Goal: Ask a question: Seek information or help from site administrators or community

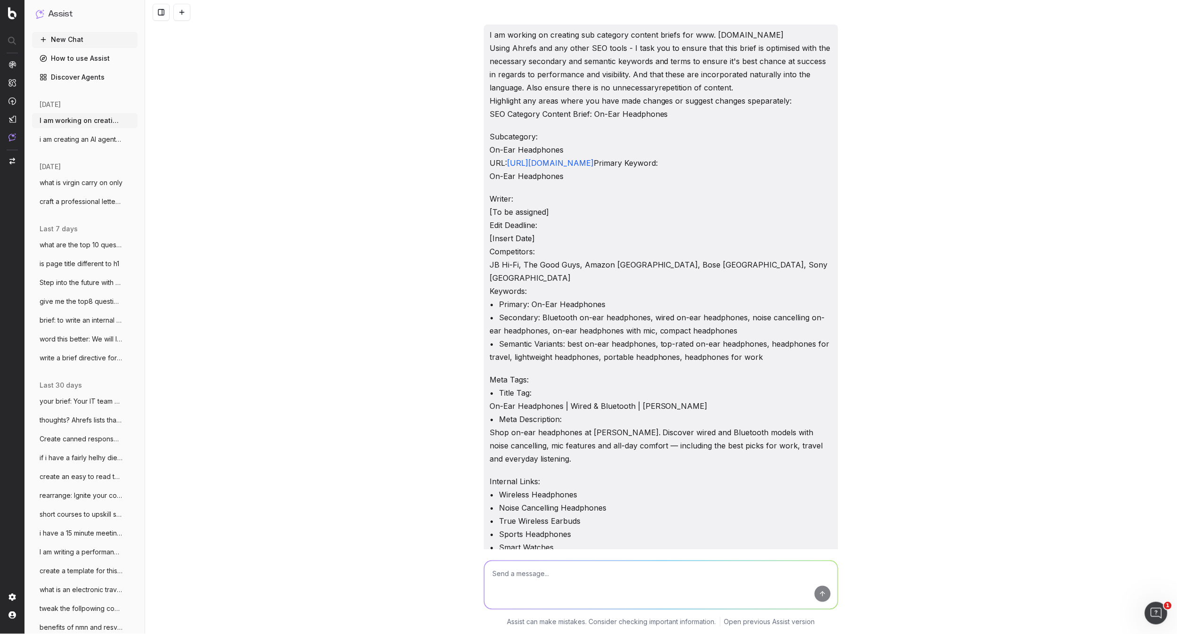
scroll to position [4049, 0]
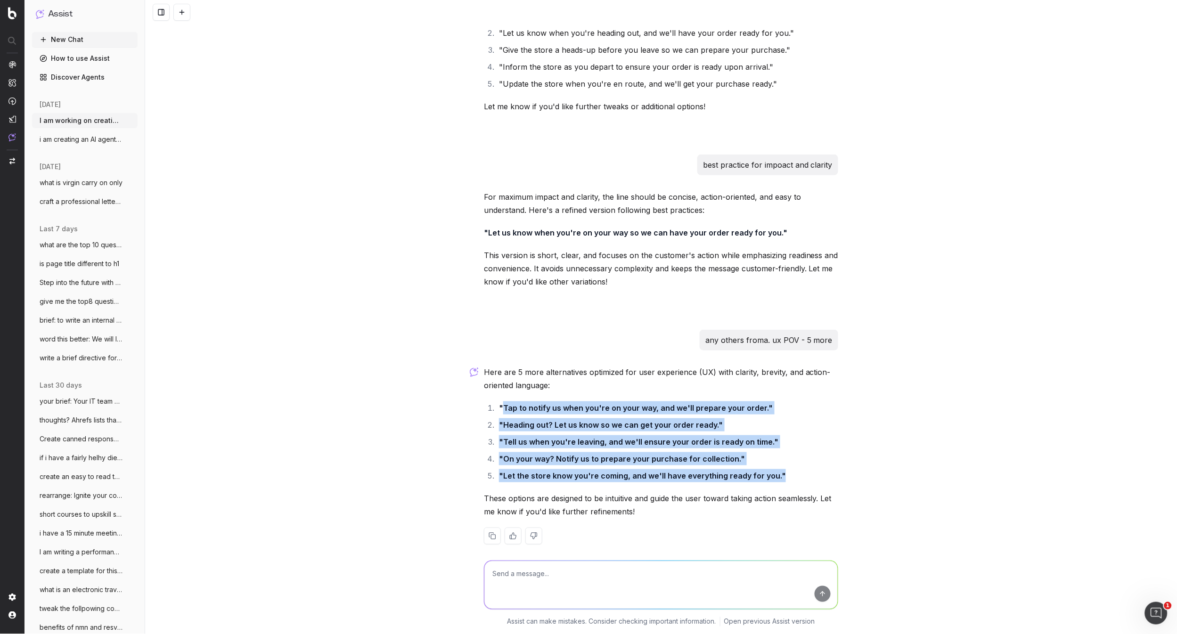
click at [88, 39] on button "New Chat" at bounding box center [85, 39] width 106 height 15
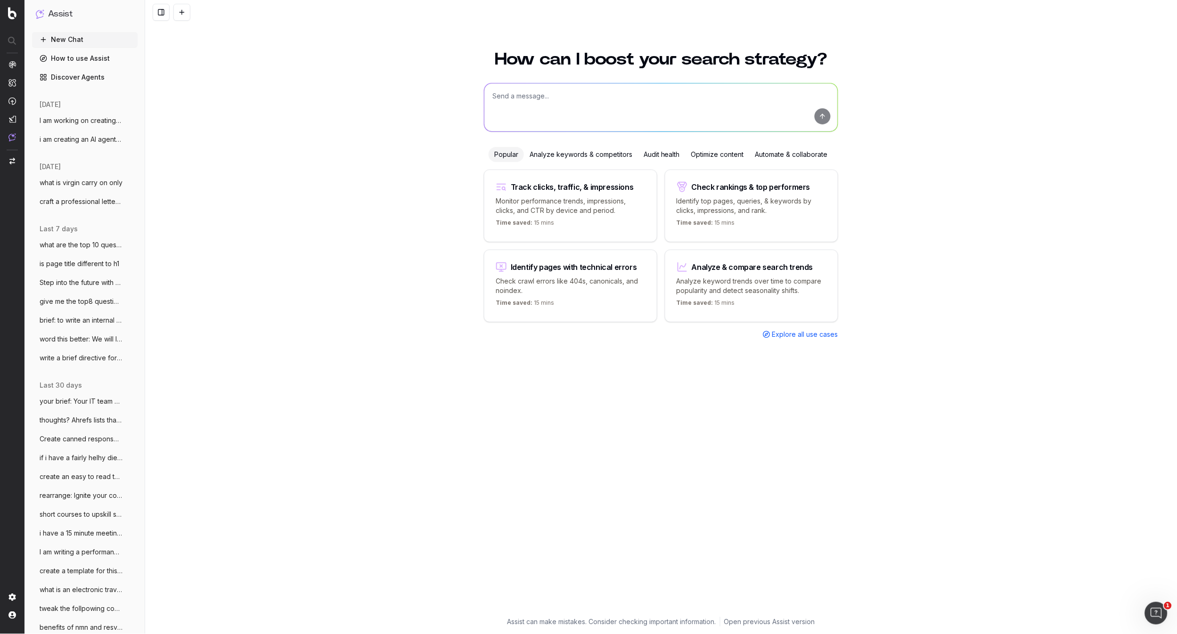
click at [527, 99] on textarea at bounding box center [660, 107] width 353 height 48
type textarea "help manage workflow for this - including how to multitask and also leabing on …"
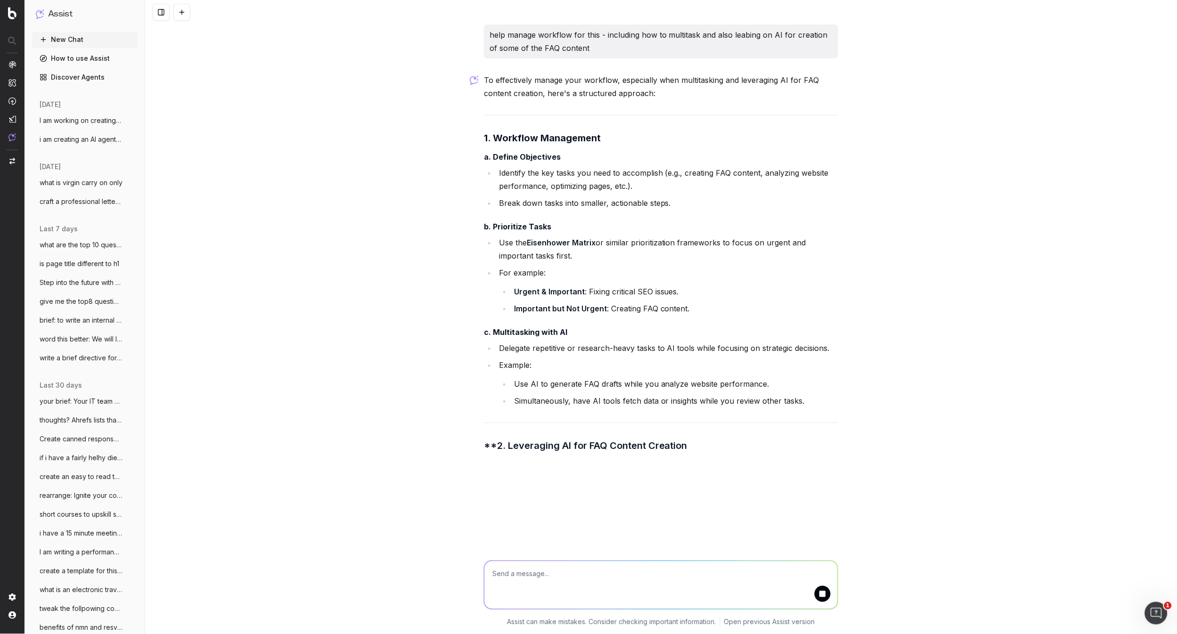
drag, startPoint x: 605, startPoint y: 46, endPoint x: 598, endPoint y: 49, distance: 7.0
click at [604, 47] on p "help manage workflow for this - including how to multitask and also leabing on …" at bounding box center [661, 41] width 343 height 26
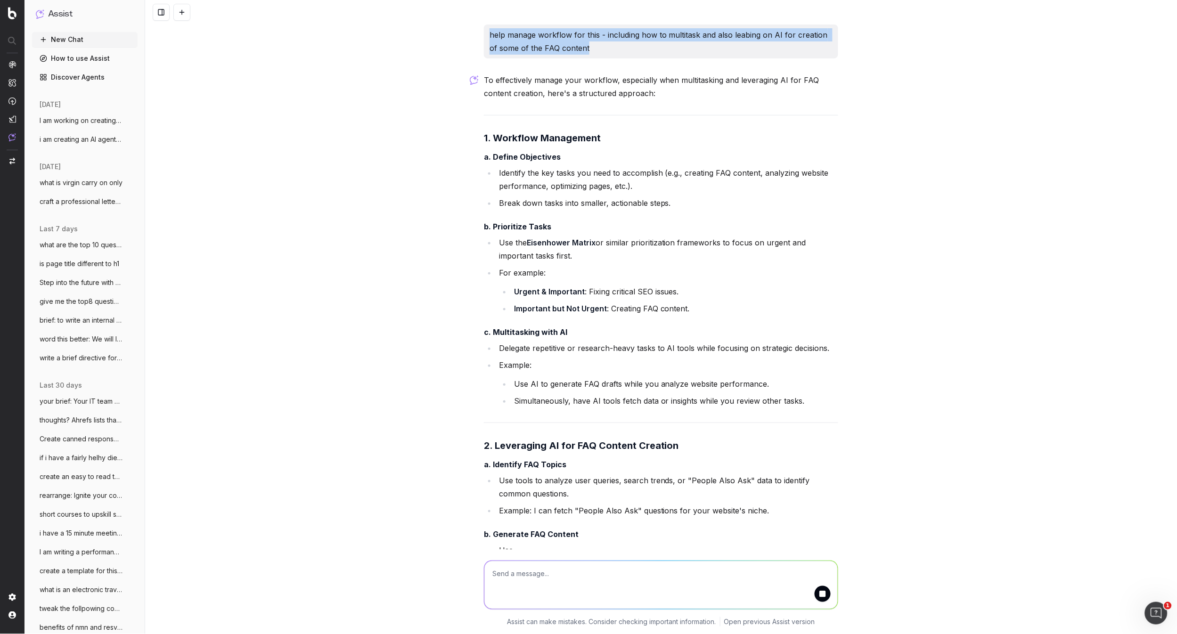
scroll to position [11, 0]
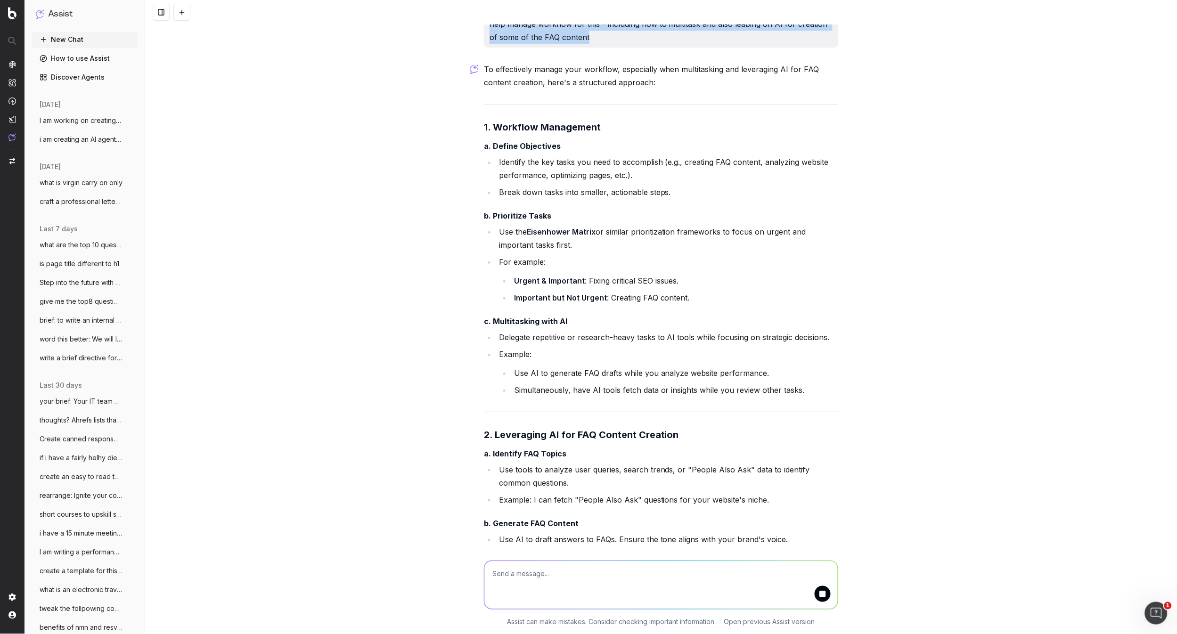
drag, startPoint x: 566, startPoint y: 50, endPoint x: 488, endPoint y: 27, distance: 80.7
click at [488, 27] on div "help manage workflow for this - including how to multitask and also leabing on …" at bounding box center [661, 31] width 354 height 34
copy p "help manage workflow for this - including how to multitask and also leabing on …"
click at [510, 573] on textarea at bounding box center [660, 585] width 353 height 48
paste textarea "help manage workflow for this - including how to multitask and also leabing on …"
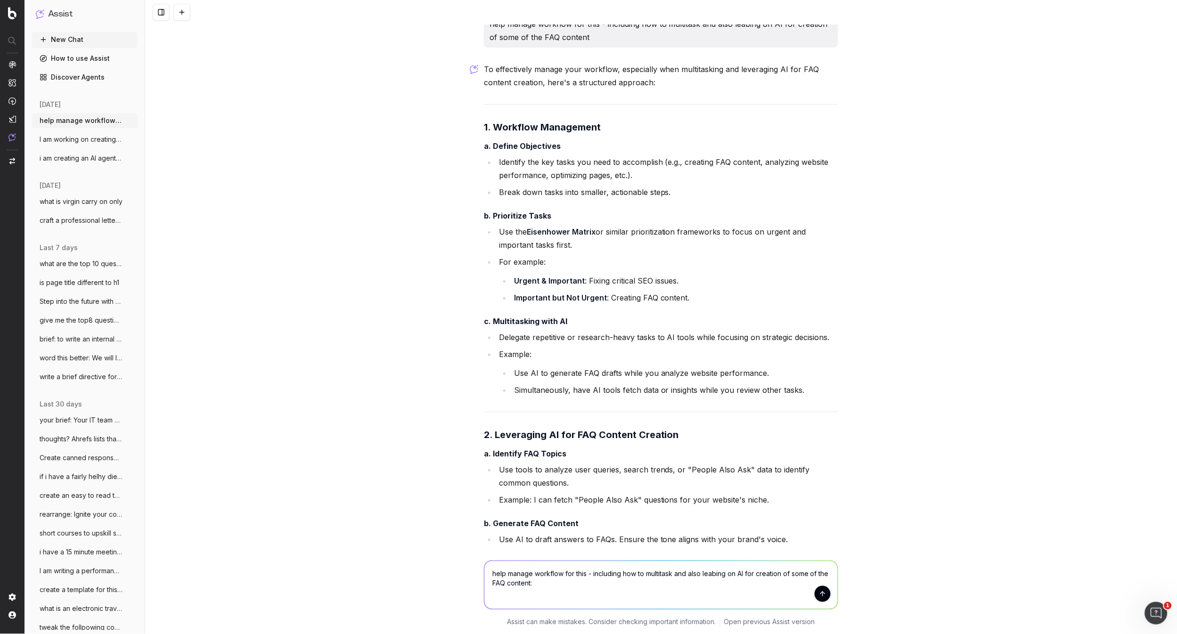
paste textarea "So for [DATE], it's just the Samsung Galaxy S24 Series. The remainder of this w…"
type textarea "help manage workflow for this - including how to multitask and also leabing on …"
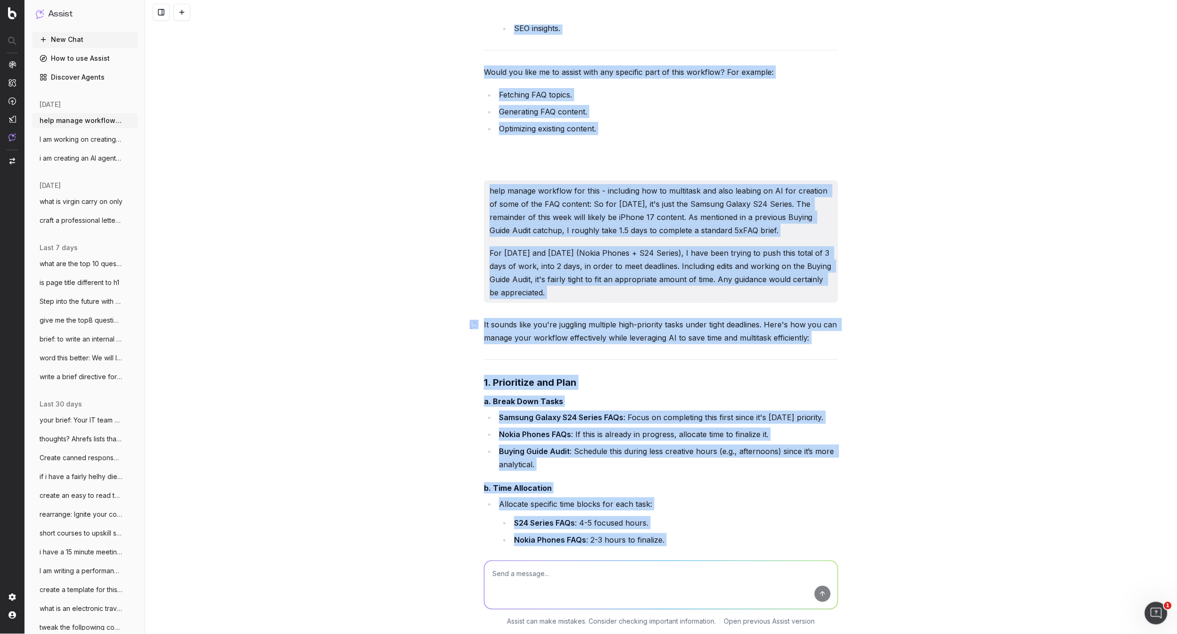
scroll to position [1333, 0]
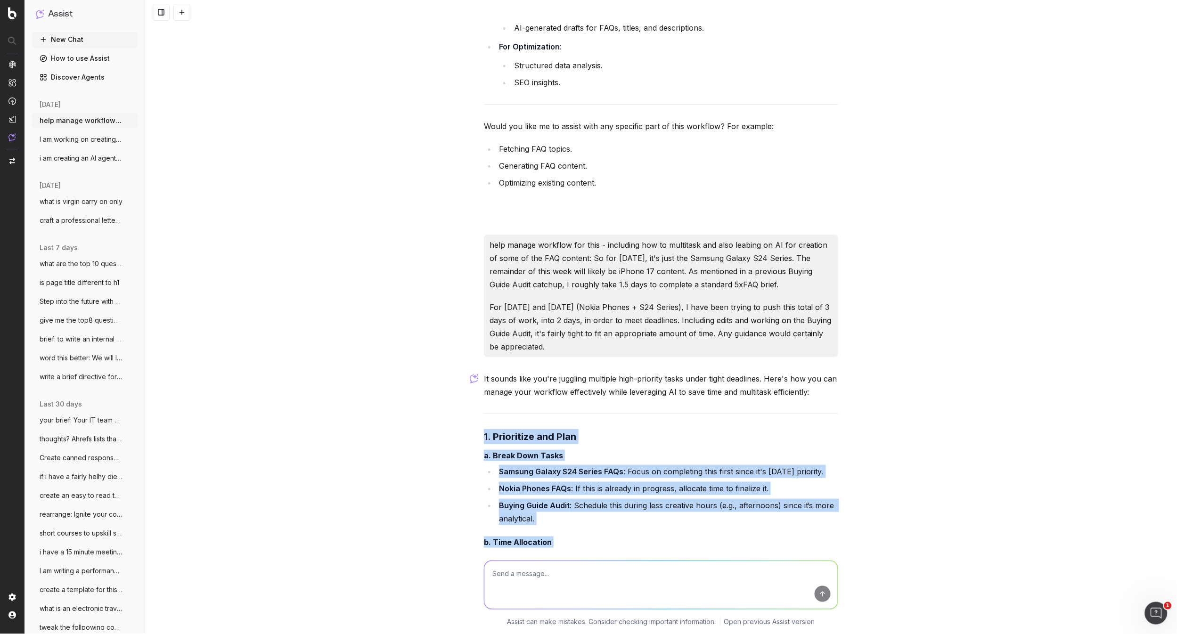
drag, startPoint x: 551, startPoint y: 439, endPoint x: 483, endPoint y: 413, distance: 73.7
click at [483, 413] on div "help manage workflow for this - including how to multitask and also leabing on …" at bounding box center [661, 333] width 362 height 3283
drag, startPoint x: 800, startPoint y: 420, endPoint x: 803, endPoint y: 414, distance: 6.3
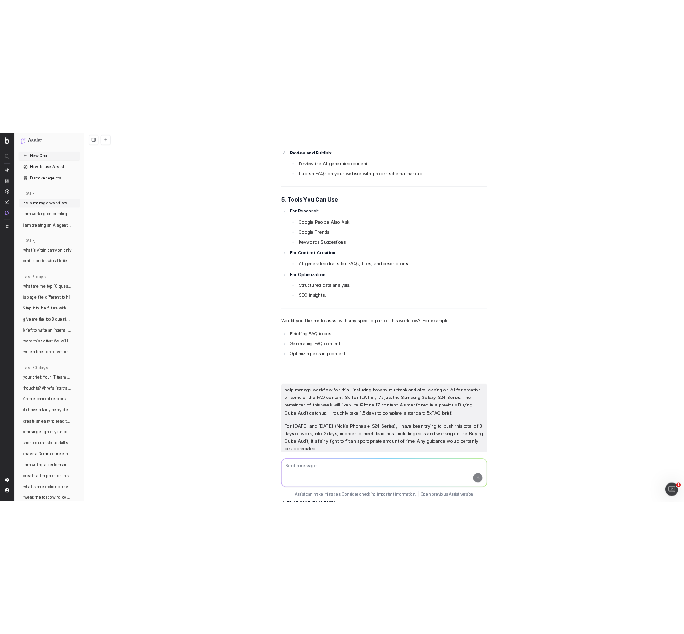
scroll to position [1025, 0]
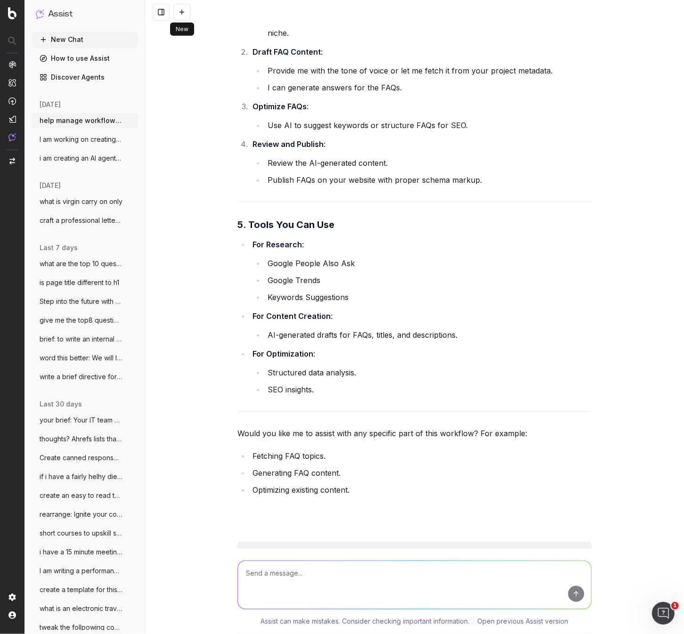
click at [182, 13] on button at bounding box center [181, 12] width 17 height 17
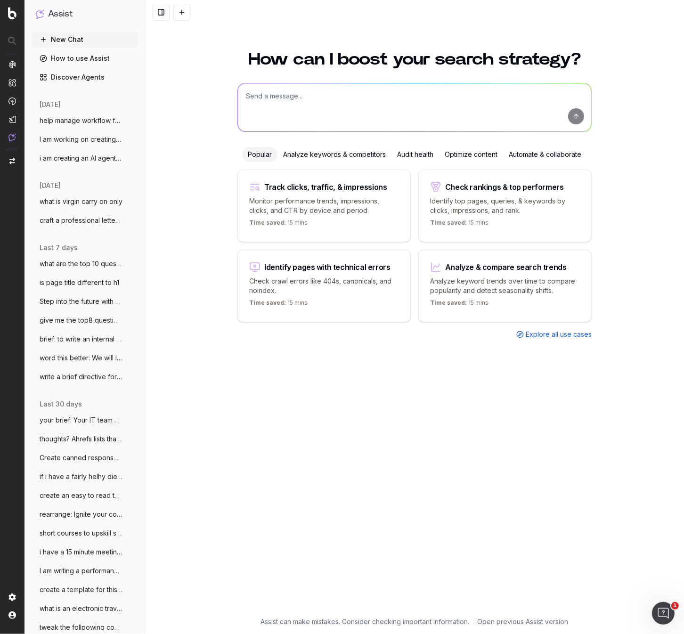
click at [265, 101] on textarea at bounding box center [414, 107] width 353 height 48
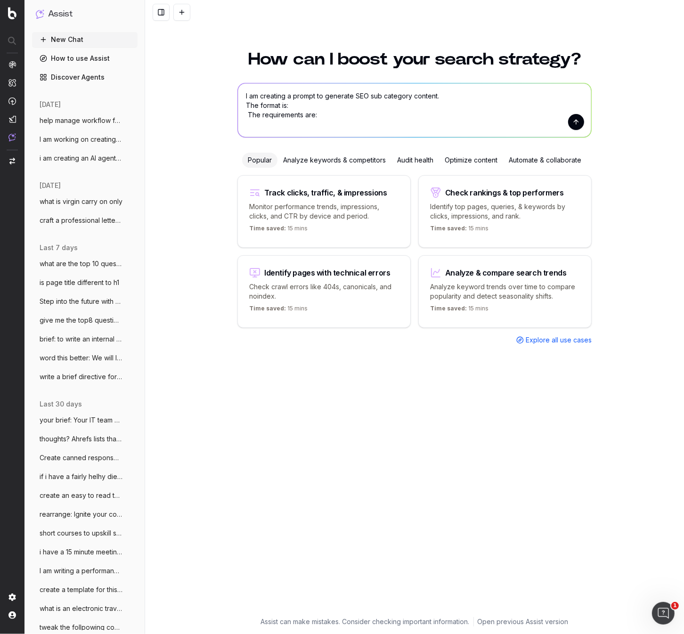
paste textarea "- Loremi dol sitame, conse, adi Elitsed Doeiusmodt incididu. Ut labore. - Etdol…"
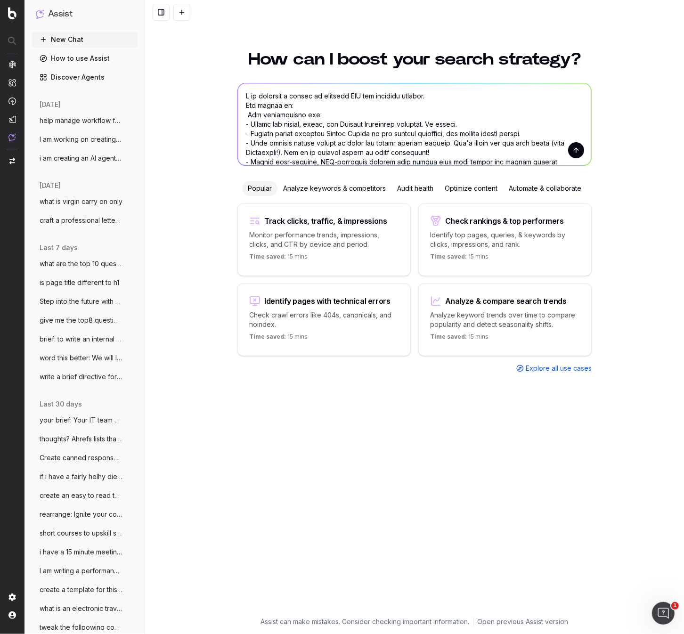
drag, startPoint x: 294, startPoint y: 95, endPoint x: 299, endPoint y: 110, distance: 16.1
click at [294, 95] on textarea at bounding box center [414, 124] width 353 height 82
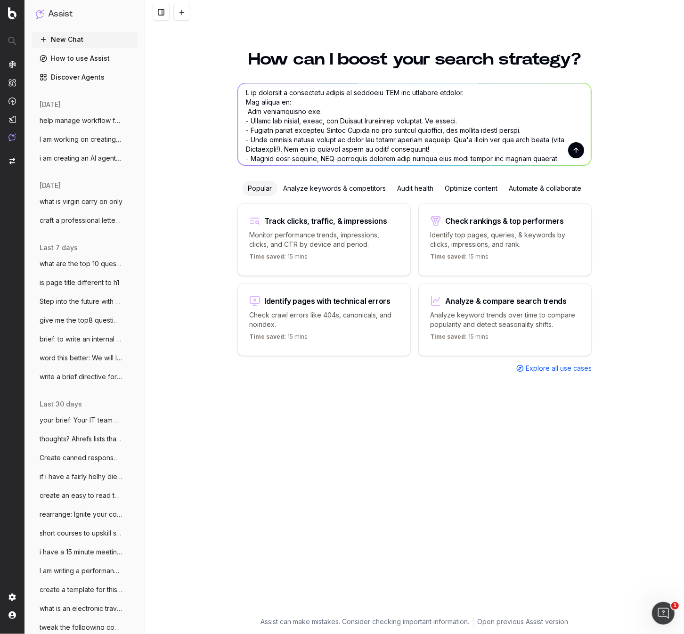
scroll to position [1, 0]
click at [296, 105] on textarea at bounding box center [414, 124] width 353 height 82
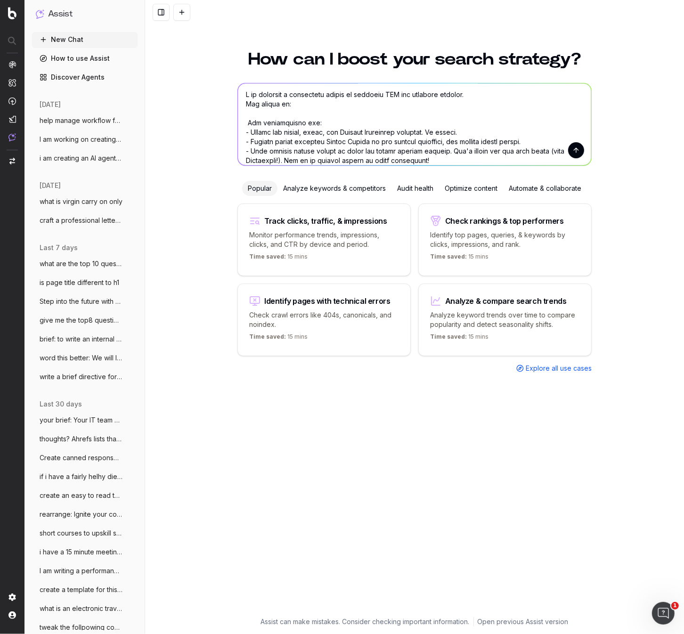
paste textarea "Lorem Ipsumdo: Sita Consectetura. Elit seddo: (310 eiusmodtem. Incid u laboree …"
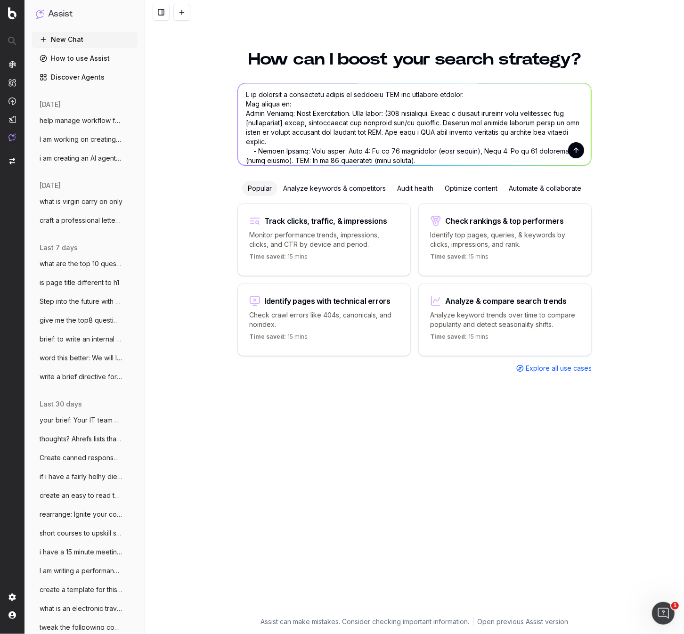
scroll to position [152, 0]
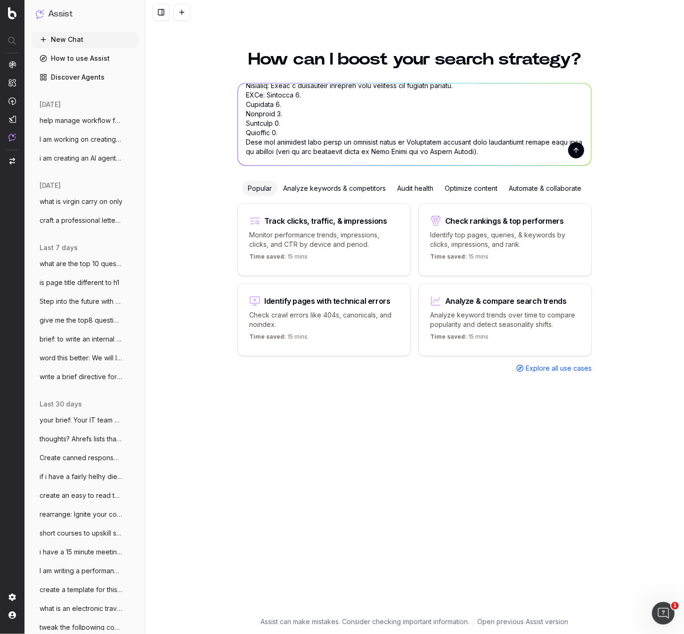
type textarea "L ip dolorsit a consectetu adipis el seddoeiu TEM inc utlabore etdolor. Mag ali…"
click at [579, 155] on button "submit" at bounding box center [576, 150] width 16 height 16
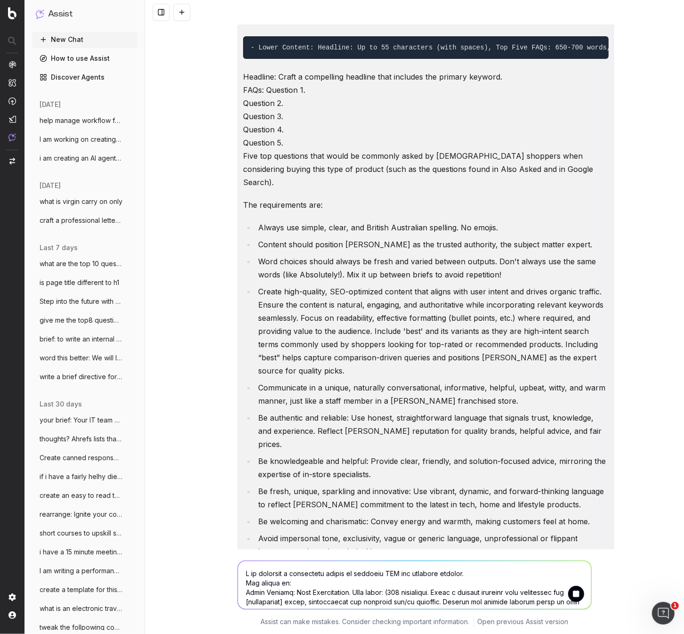
scroll to position [0, 0]
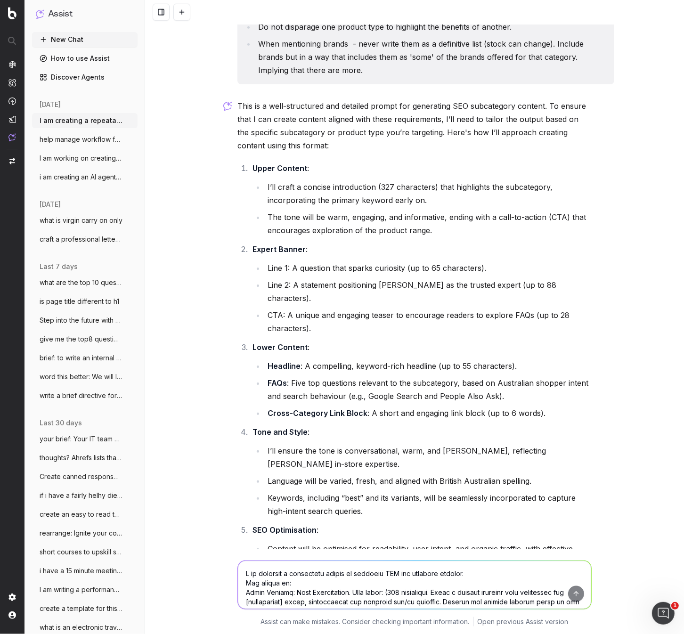
scroll to position [1052, 0]
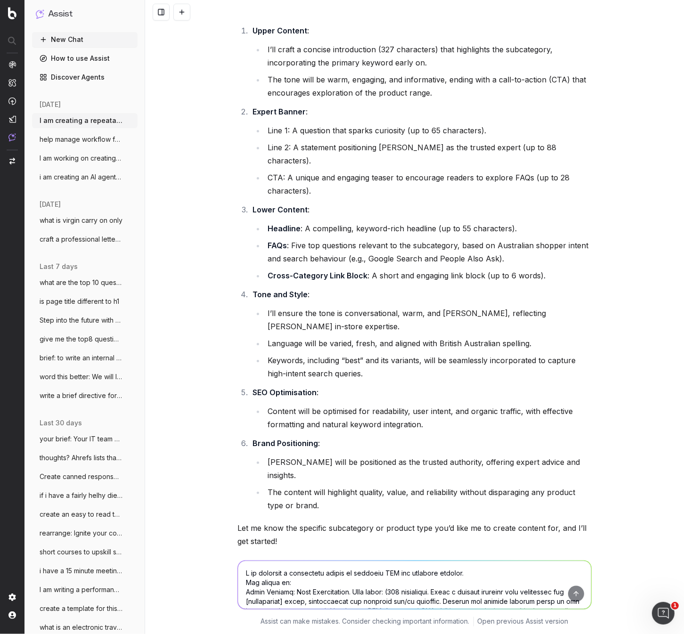
click at [263, 574] on textarea at bounding box center [414, 585] width 353 height 48
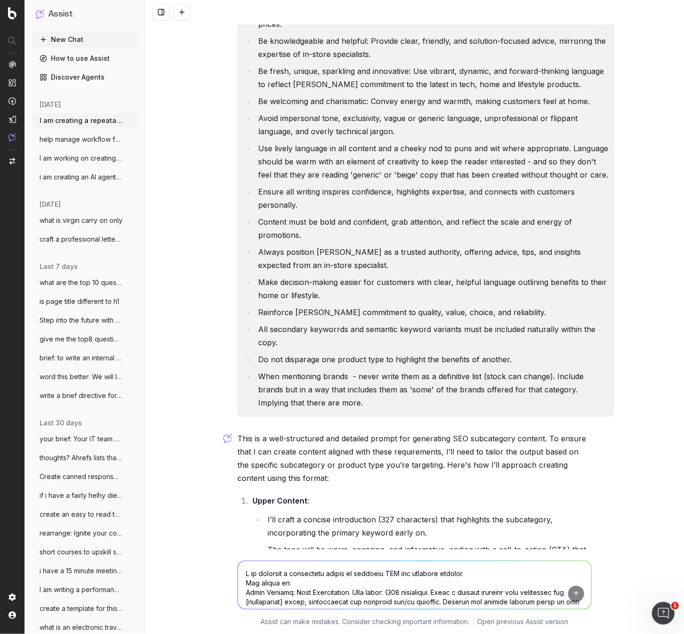
scroll to position [583, 0]
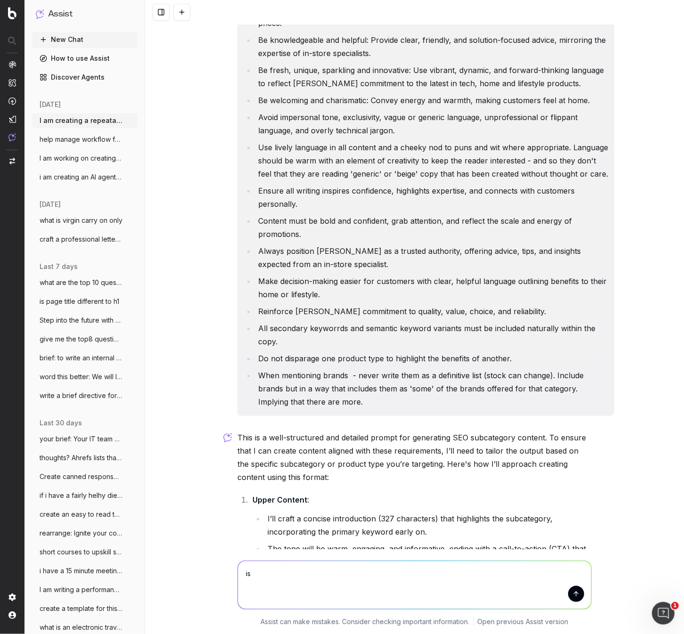
type textarea "i"
type textarea "should I make the prompt a little more concise or are the details helpful"
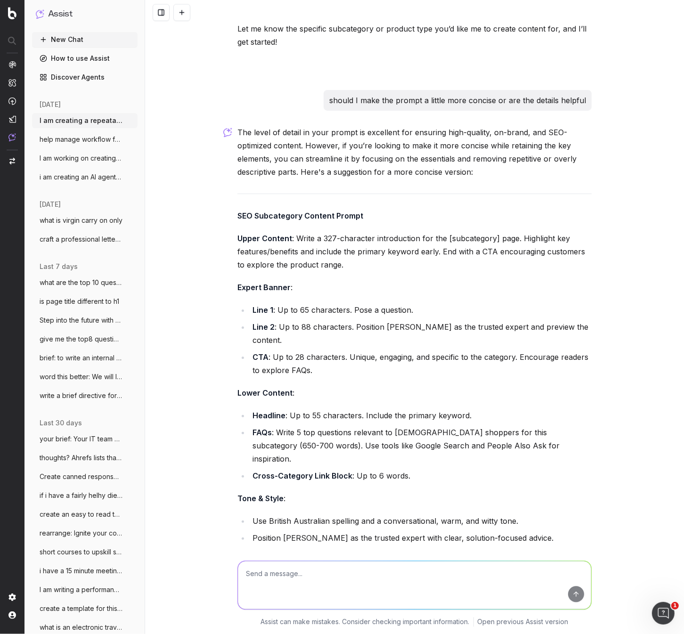
scroll to position [1619, 0]
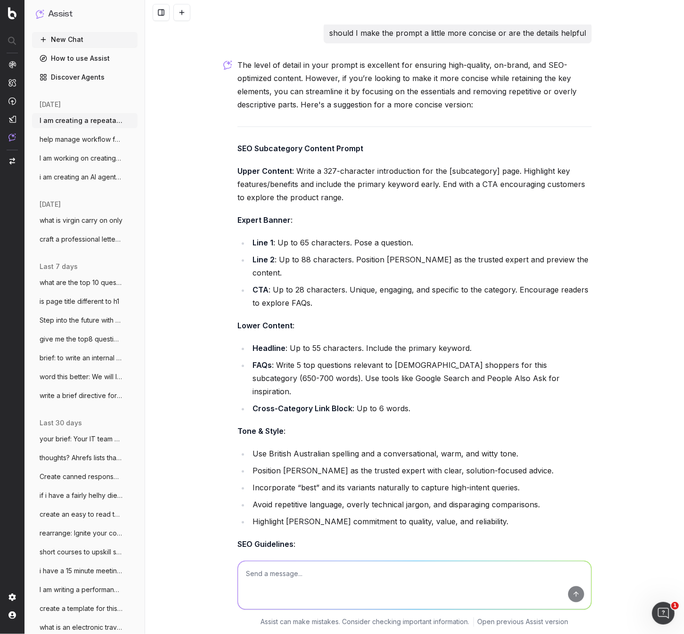
click at [400, 402] on li "Cross-Category Link Block : Up to 6 words." at bounding box center [421, 408] width 342 height 13
click at [285, 359] on li "FAQs : Write 5 top questions relevant to [DEMOGRAPHIC_DATA] shoppers for this s…" at bounding box center [421, 379] width 342 height 40
click at [330, 359] on li "FAQs : Write 5 top questions relevant to [DEMOGRAPHIC_DATA] shoppers for this s…" at bounding box center [421, 379] width 342 height 40
drag, startPoint x: 475, startPoint y: 322, endPoint x: 406, endPoint y: 322, distance: 68.3
click at [474, 359] on li "FAQs : Write 5 top questions relevant to [DEMOGRAPHIC_DATA] shoppers for this s…" at bounding box center [421, 379] width 342 height 40
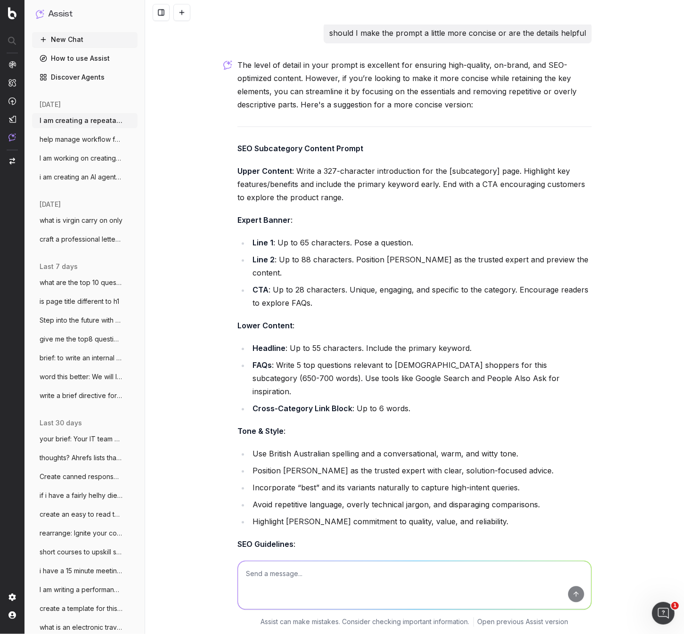
drag, startPoint x: 372, startPoint y: 336, endPoint x: 369, endPoint y: 330, distance: 6.7
click at [372, 359] on li "FAQs : Write 5 top questions relevant to [DEMOGRAPHIC_DATA] shoppers for this s…" at bounding box center [421, 379] width 342 height 40
click at [308, 359] on li "FAQs : Write 5 top questions relevant to [DEMOGRAPHIC_DATA] shoppers for this s…" at bounding box center [421, 379] width 342 height 40
click at [303, 359] on li "FAQs : Write 5 top questions relevant to [DEMOGRAPHIC_DATA] shoppers for this s…" at bounding box center [421, 379] width 342 height 40
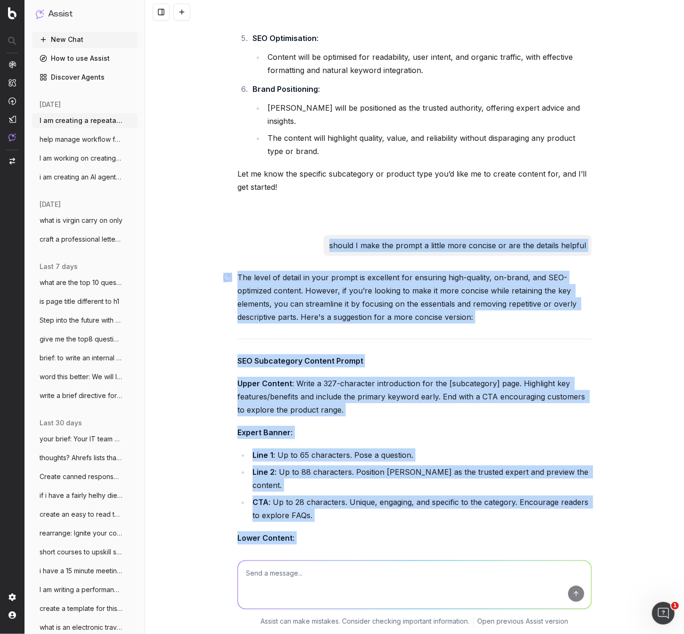
scroll to position [1406, 0]
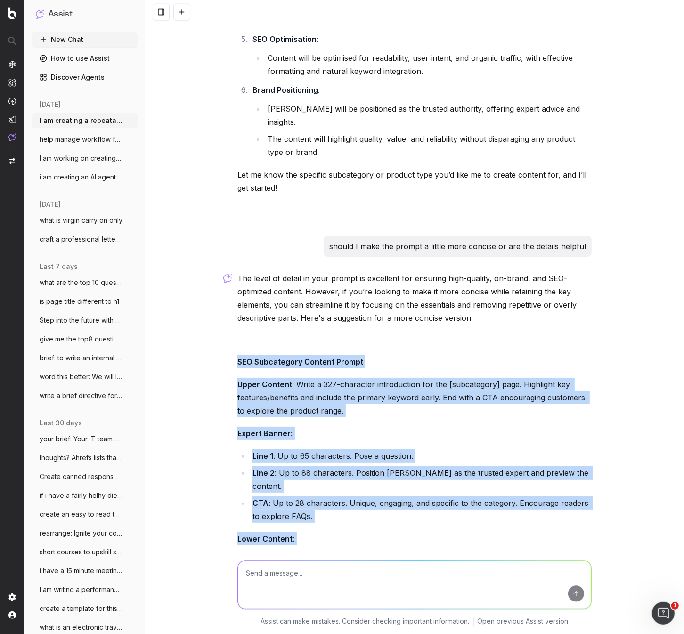
drag, startPoint x: 483, startPoint y: 459, endPoint x: 209, endPoint y: 319, distance: 306.9
click at [209, 319] on div "I am creating a repeatable prompt to generate SEO sub category content. The for…" at bounding box center [414, 317] width 539 height 634
copy div "LOR Ipsumdolors Ametcon Adipis Elits Doeiusm : Tempo i 167-utlaboree doloremagn…"
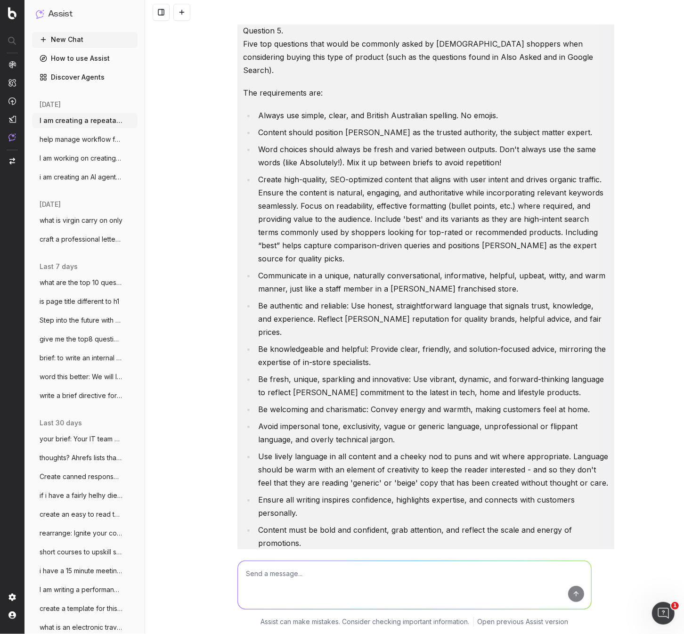
scroll to position [273, 0]
click at [359, 213] on li "Create high-quality, SEO-optimized content that aligns with user intent and dri…" at bounding box center [431, 219] width 353 height 92
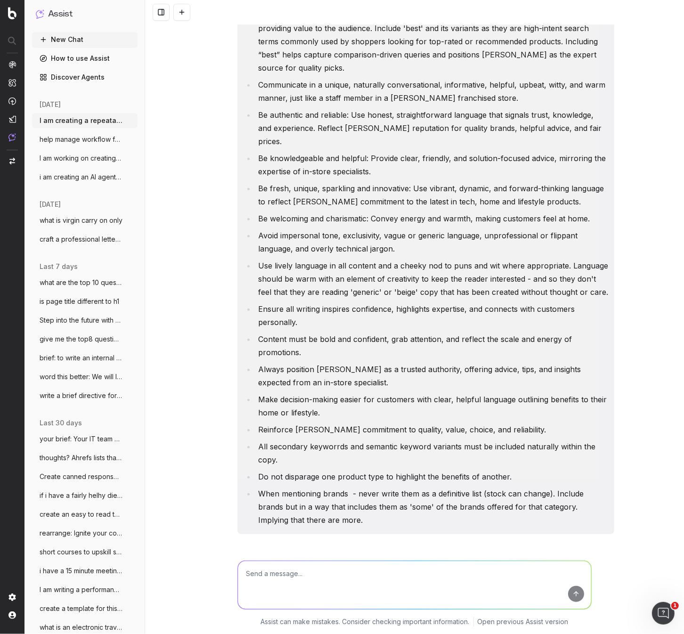
scroll to position [467, 0]
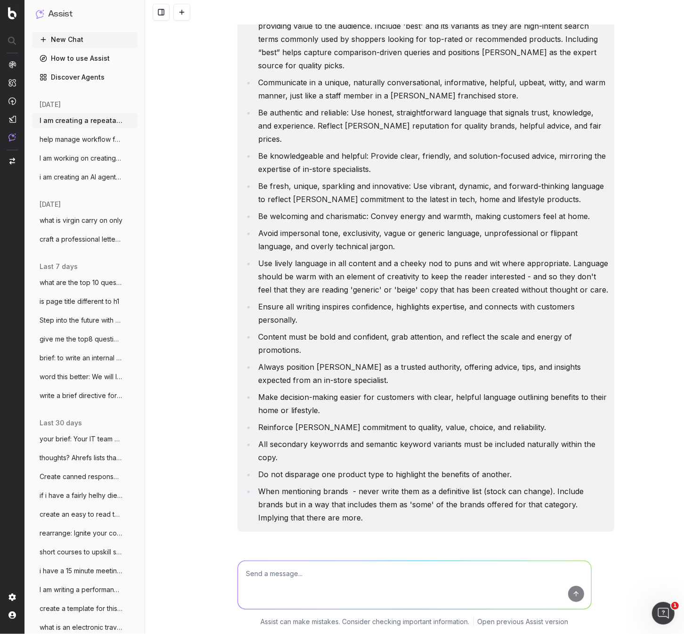
click at [334, 361] on li "Always position [PERSON_NAME] as a trusted authority, offering advice, tips, an…" at bounding box center [431, 374] width 353 height 26
drag, startPoint x: 352, startPoint y: 354, endPoint x: 455, endPoint y: 346, distance: 103.5
click at [455, 361] on li "Always position [PERSON_NAME] as a trusted authority, offering advice, tips, an…" at bounding box center [431, 374] width 353 height 26
copy li "offering advice, tips, and insights expected from an in-store specialist"
click at [370, 227] on li "Avoid impersonal tone, exclusivity, vague or generic language, unprofessional o…" at bounding box center [431, 240] width 353 height 26
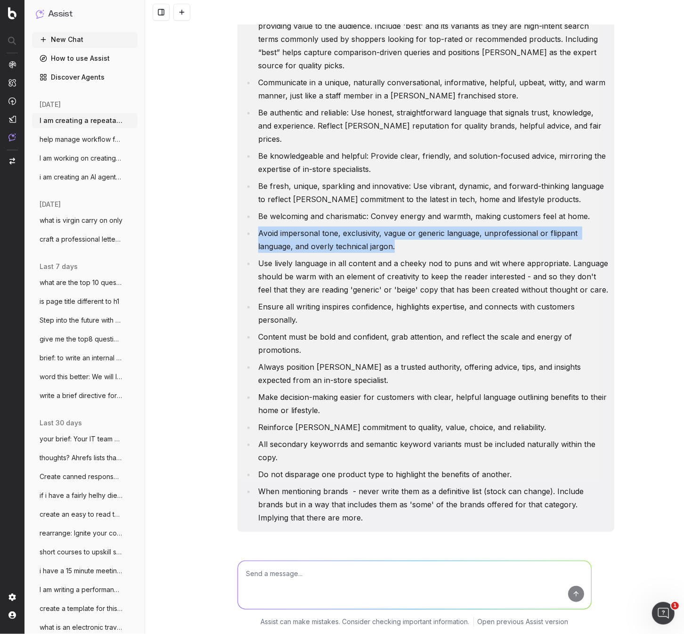
drag, startPoint x: 357, startPoint y: 223, endPoint x: 259, endPoint y: 209, distance: 98.6
click at [259, 227] on li "Avoid impersonal tone, exclusivity, vague or generic language, unprofessional o…" at bounding box center [431, 240] width 353 height 26
copy li "Avoid impersonal tone, exclusivity, vague or generic language, unprofessional o…"
drag, startPoint x: 549, startPoint y: 399, endPoint x: 261, endPoint y: 400, distance: 287.5
click at [257, 421] on li "Reinforce [PERSON_NAME] commitment to quality, value, choice, and reliability." at bounding box center [431, 427] width 353 height 13
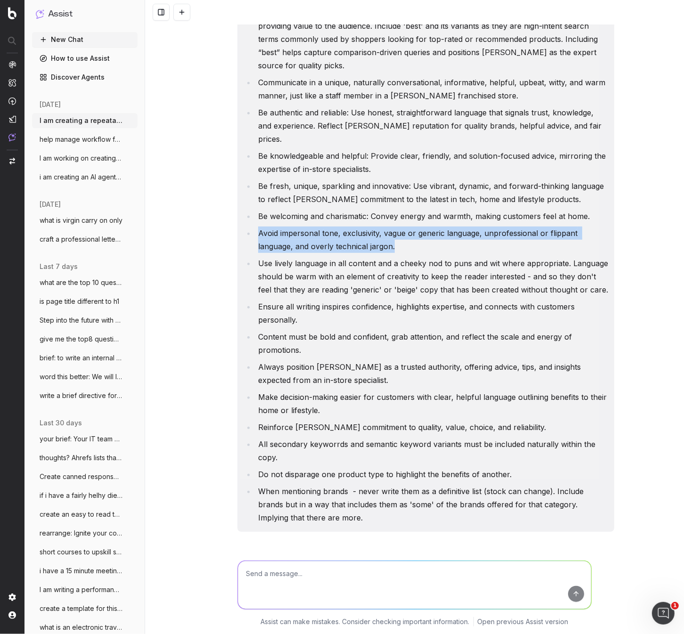
copy li "Reinforce [PERSON_NAME] commitment to quality, value, choice, and reliability."
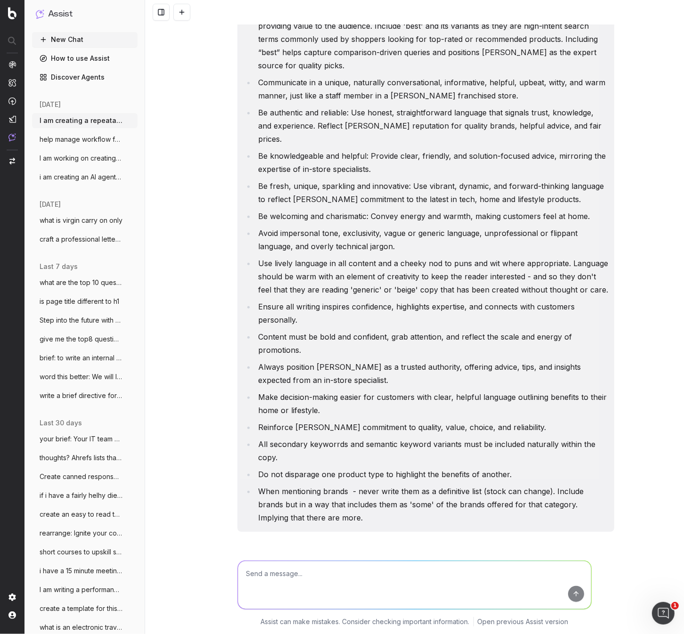
drag, startPoint x: 340, startPoint y: 484, endPoint x: 335, endPoint y: 484, distance: 5.2
click at [336, 485] on li "When mentioning brands - never write them as a definitive list (stock can chang…" at bounding box center [431, 505] width 353 height 40
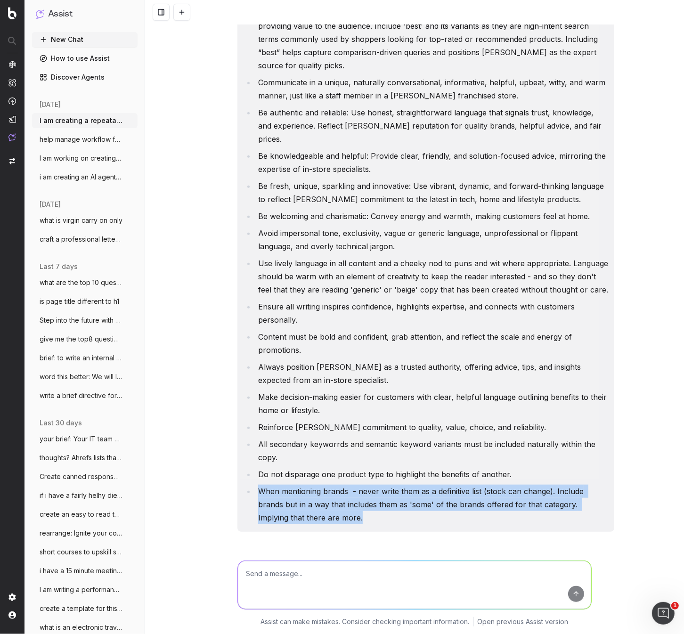
drag, startPoint x: 260, startPoint y: 465, endPoint x: 316, endPoint y: 490, distance: 60.8
click at [319, 493] on li "When mentioning brands - never write them as a definitive list (stock can chang…" at bounding box center [431, 505] width 353 height 40
copy li "When mentioning brands - never write them as a definitive list (stock can chang…"
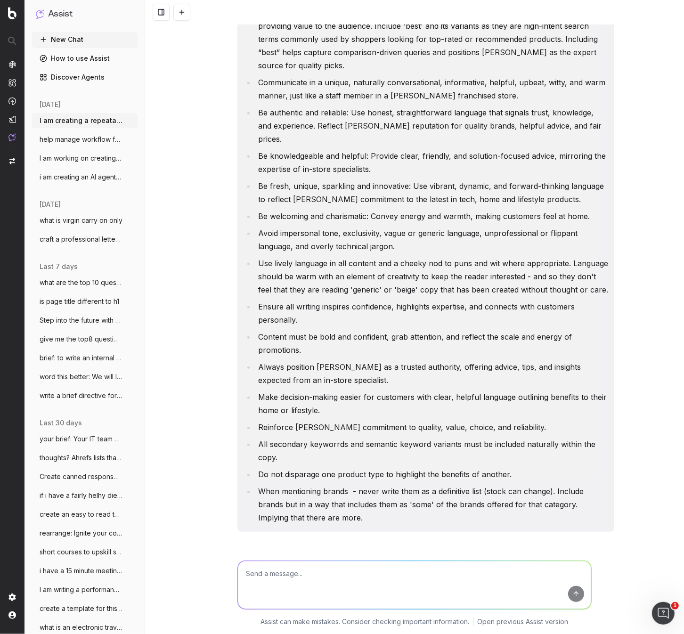
drag, startPoint x: 315, startPoint y: 426, endPoint x: 312, endPoint y: 432, distance: 6.1
click at [313, 438] on li "All secondary keyworrds and semantic keyword variants must be included naturall…" at bounding box center [431, 451] width 353 height 26
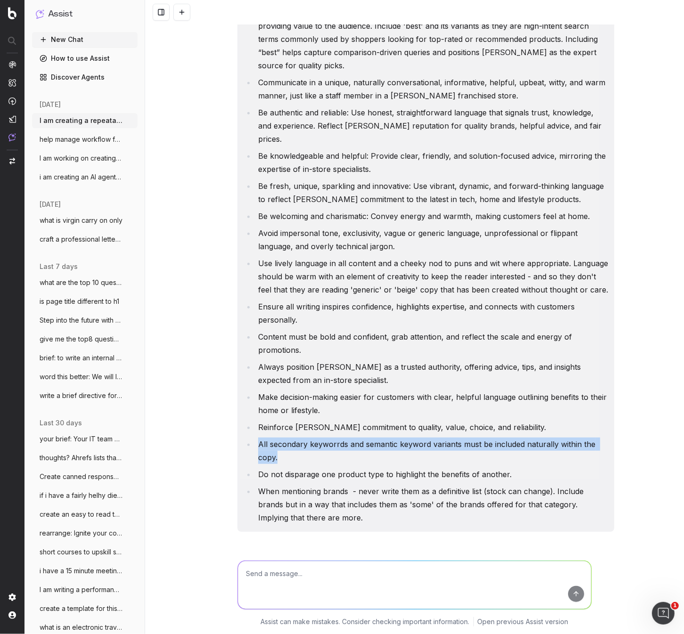
drag, startPoint x: 286, startPoint y: 435, endPoint x: 259, endPoint y: 420, distance: 30.4
click at [260, 438] on li "All secondary keyworrds and semantic keyword variants must be included naturall…" at bounding box center [431, 451] width 353 height 26
copy li "All secondary keyworrds and semantic keyword variants must be included naturall…"
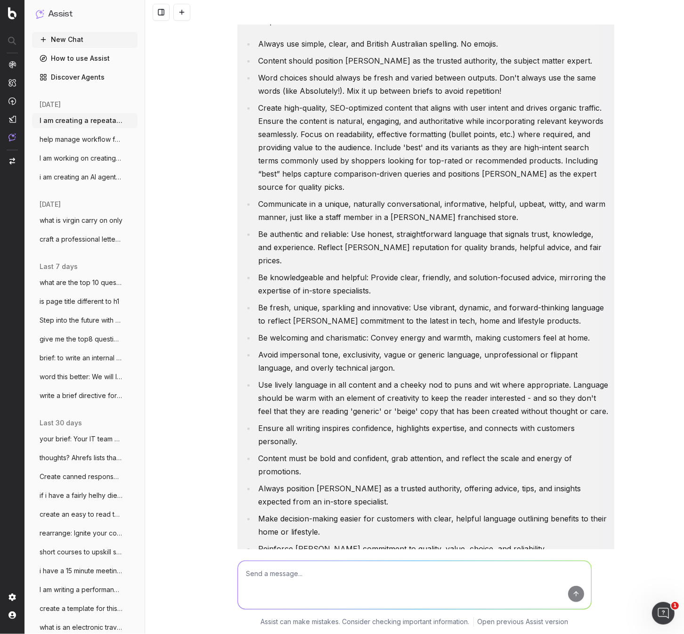
scroll to position [333, 0]
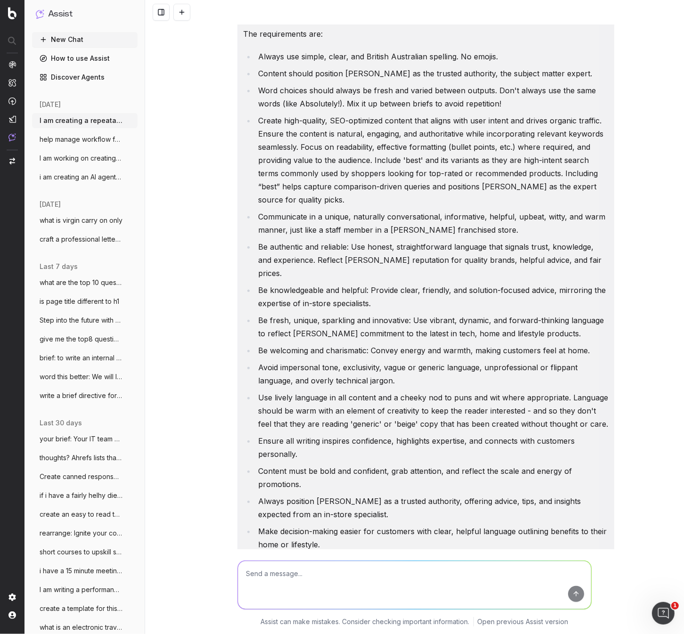
click at [506, 314] on li "Be fresh, unique, sparkling and innovative: Use vibrant, dynamic, and forward-t…" at bounding box center [431, 327] width 353 height 26
drag, startPoint x: 535, startPoint y: 304, endPoint x: 266, endPoint y: 303, distance: 269.1
click at [266, 314] on li "Be fresh, unique, sparkling and innovative: Use vibrant, dynamic, and forward-t…" at bounding box center [431, 327] width 353 height 26
drag, startPoint x: 584, startPoint y: 306, endPoint x: 591, endPoint y: 292, distance: 15.8
click at [584, 314] on li "Be fresh, unique, sparkling and innovative: Use vibrant, dynamic, and forward-t…" at bounding box center [431, 327] width 353 height 26
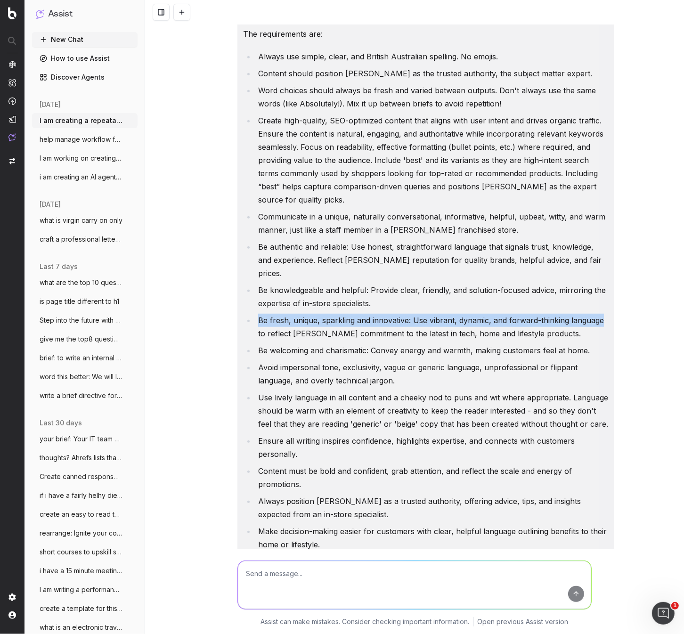
drag, startPoint x: 596, startPoint y: 293, endPoint x: 246, endPoint y: 300, distance: 349.7
click at [255, 314] on li "Be fresh, unique, sparkling and innovative: Use vibrant, dynamic, and forward-t…" at bounding box center [431, 327] width 353 height 26
copy li "Be fresh, unique, sparkling and innovative: Use vibrant, dynamic, and forward-t…"
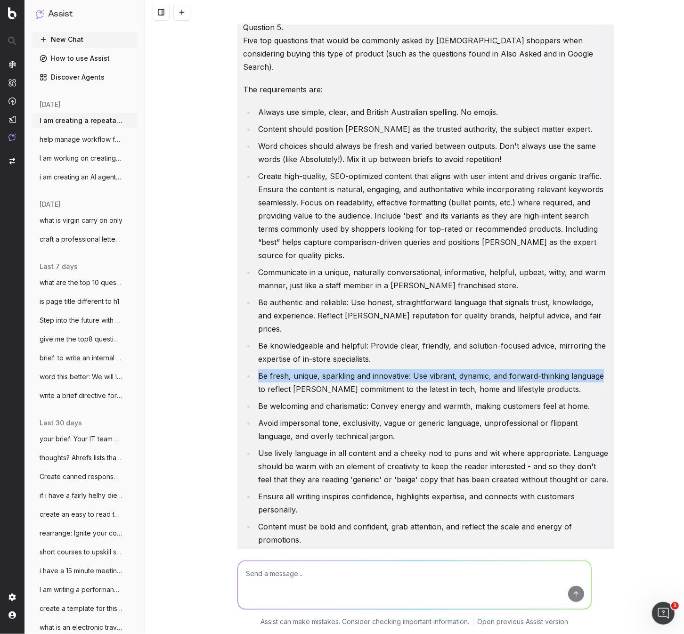
scroll to position [276, 0]
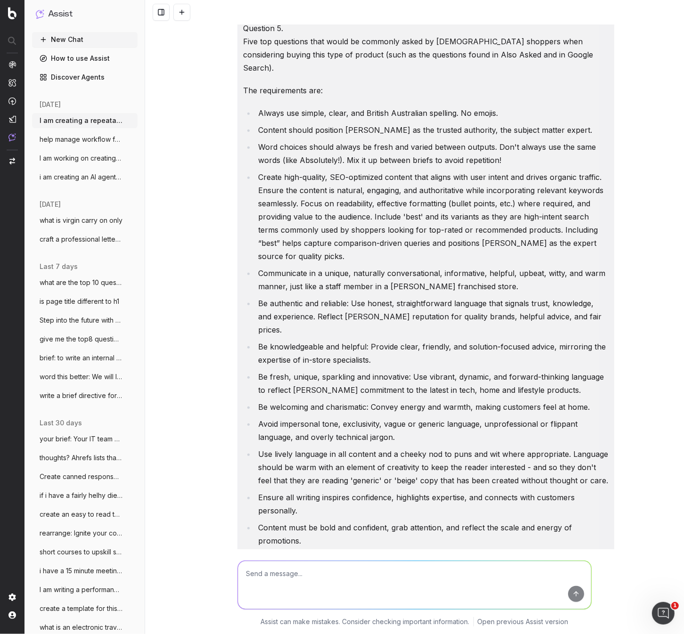
click at [425, 216] on li "Create high-quality, SEO-optimized content that aligns with user intent and dri…" at bounding box center [431, 217] width 353 height 92
click at [420, 205] on li "Create high-quality, SEO-optimized content that aligns with user intent and dri…" at bounding box center [431, 217] width 353 height 92
drag, startPoint x: 569, startPoint y: 189, endPoint x: 304, endPoint y: 193, distance: 264.9
click at [303, 193] on li "Create high-quality, SEO-optimized content that aligns with user intent and dri…" at bounding box center [431, 217] width 353 height 92
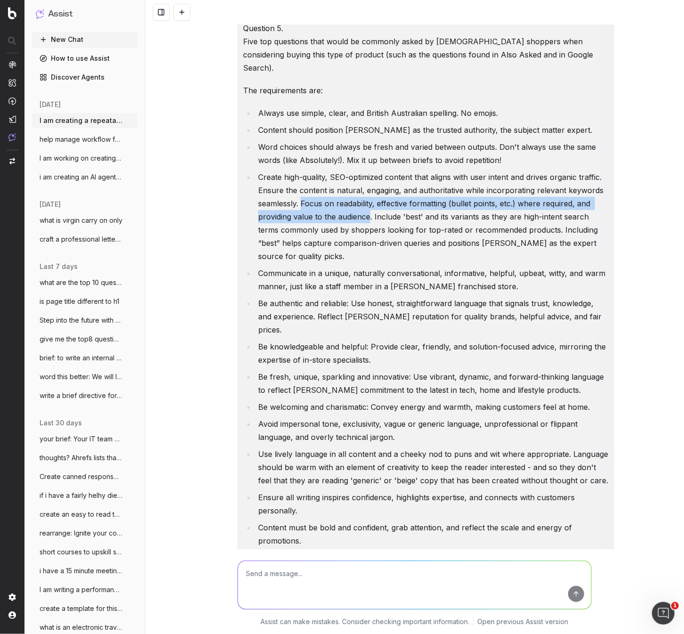
drag, startPoint x: 369, startPoint y: 204, endPoint x: 303, endPoint y: 191, distance: 66.8
click at [303, 191] on li "Create high-quality, SEO-optimized content that aligns with user intent and dri…" at bounding box center [431, 217] width 353 height 92
copy li "Focus on readability, effective formatting (bullet points, etc.) where required…"
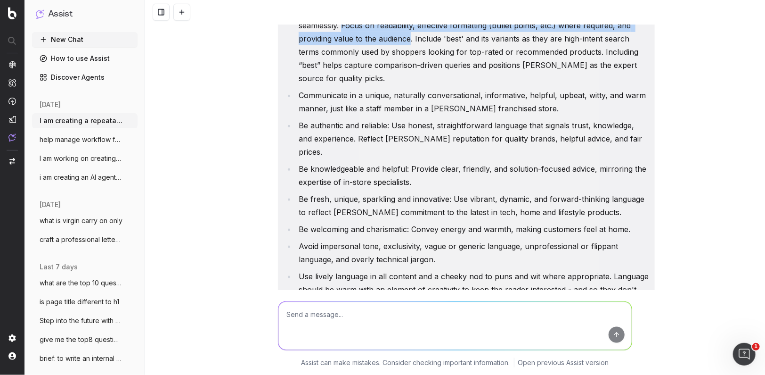
scroll to position [454, 0]
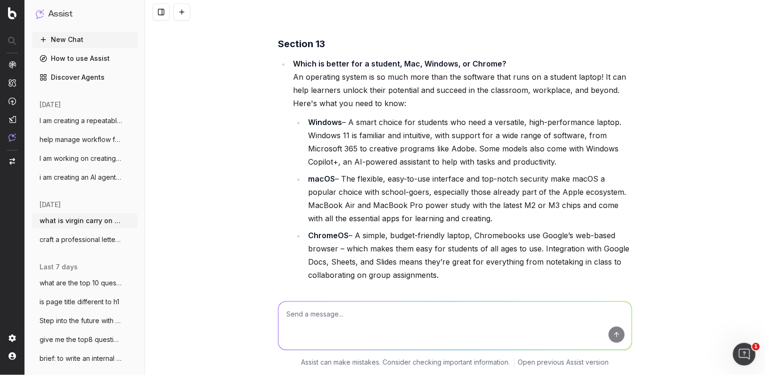
scroll to position [18056, 0]
